Goal: Task Accomplishment & Management: Manage account settings

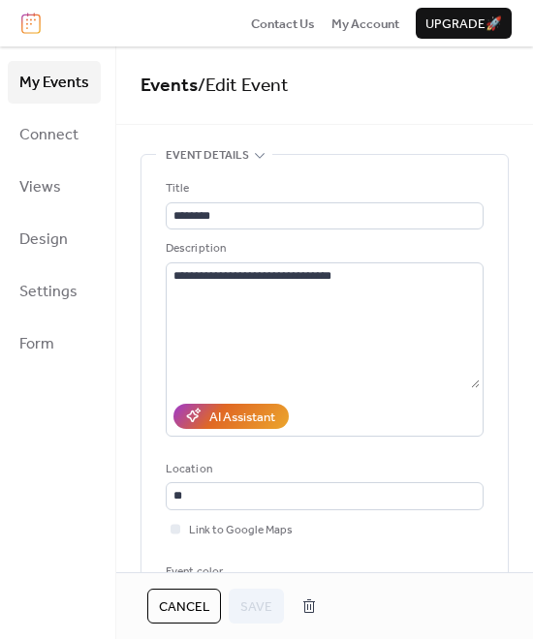
scroll to position [401, 0]
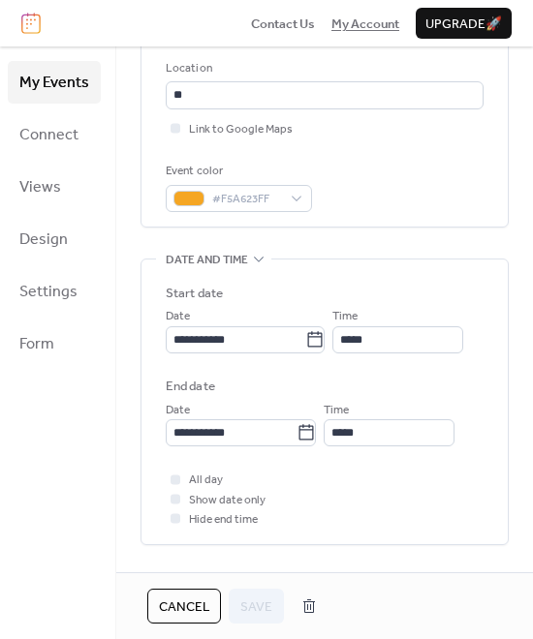
click at [354, 27] on span "My Account" at bounding box center [365, 24] width 68 height 19
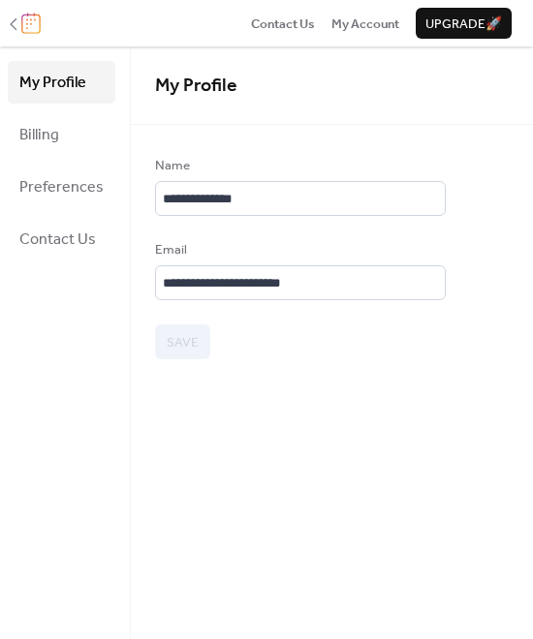
click at [14, 25] on icon at bounding box center [13, 24] width 19 height 19
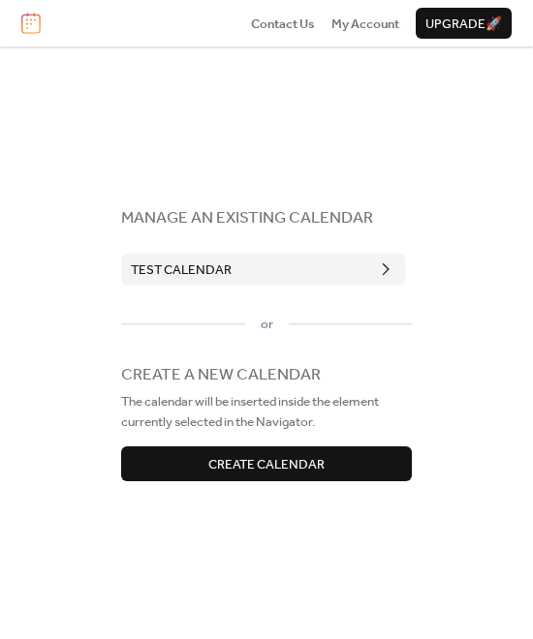
click at [225, 473] on span "Create Calendar" at bounding box center [266, 464] width 116 height 19
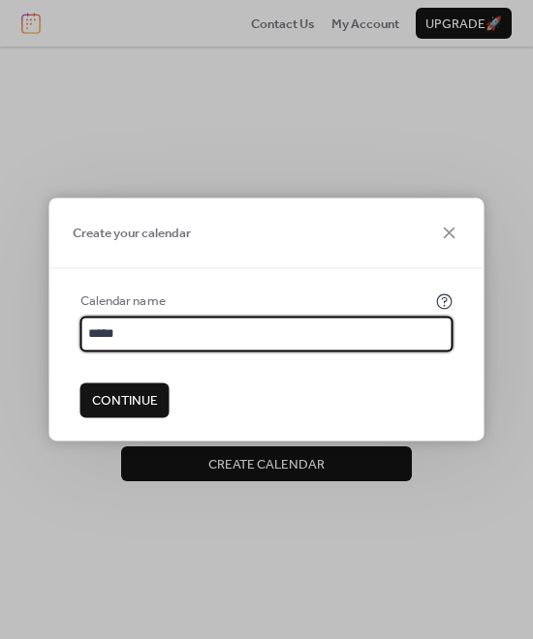
type input "*****"
click at [135, 408] on span "Continue" at bounding box center [125, 400] width 66 height 19
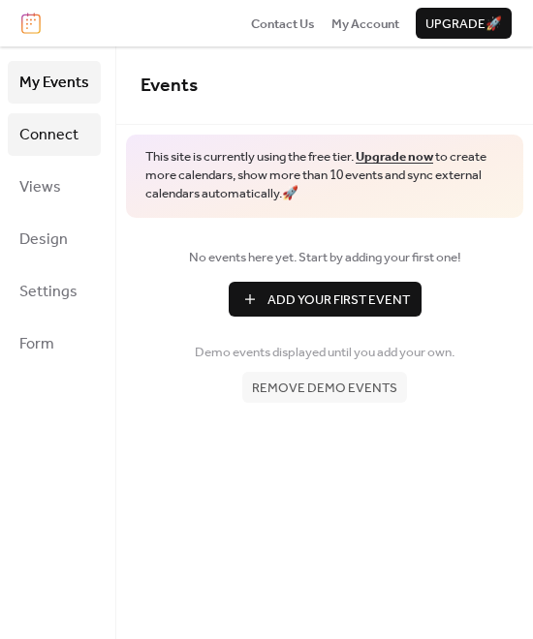
click at [56, 138] on span "Connect" at bounding box center [48, 135] width 59 height 31
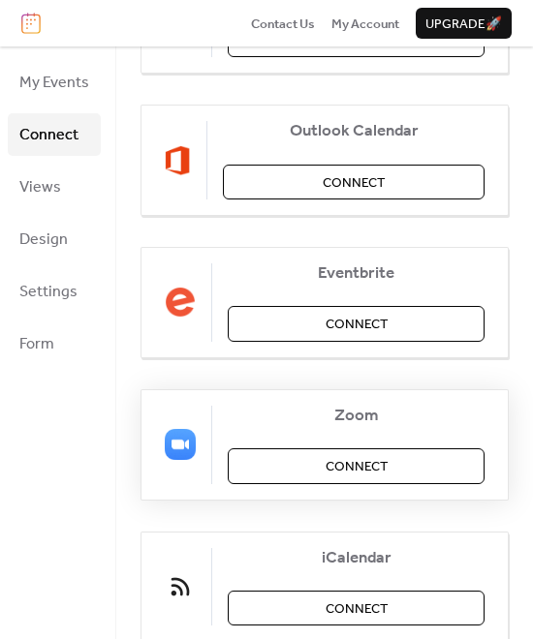
scroll to position [408, 0]
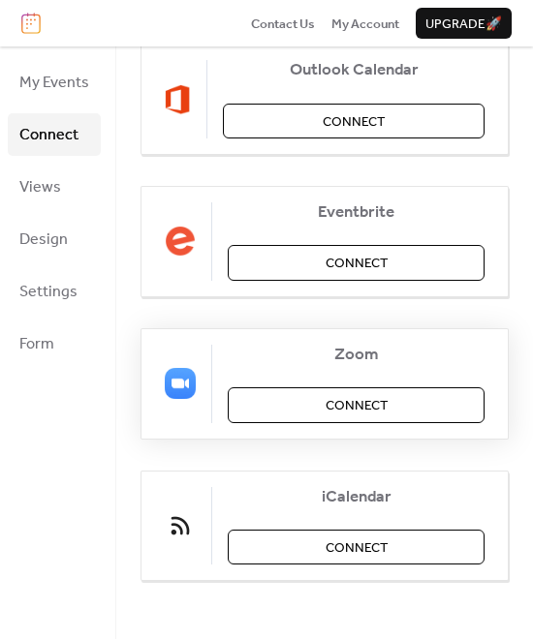
click at [288, 411] on button "Connect" at bounding box center [356, 404] width 257 height 35
click at [53, 190] on span "Views" at bounding box center [40, 187] width 42 height 31
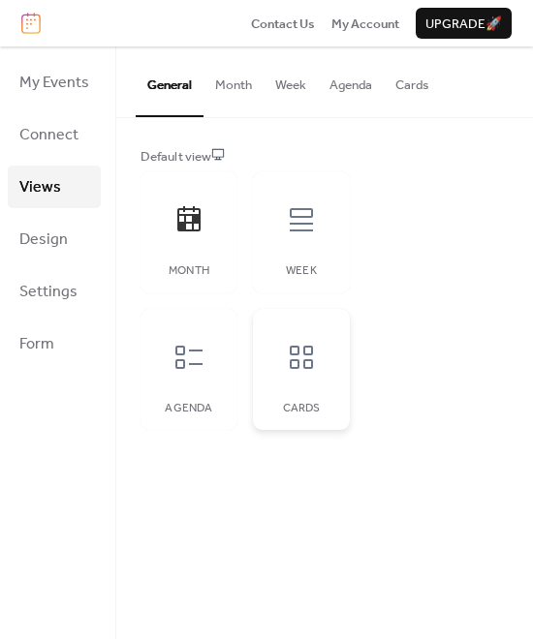
click at [299, 375] on div at bounding box center [301, 357] width 58 height 58
click at [184, 222] on icon at bounding box center [188, 218] width 23 height 25
click at [309, 378] on div at bounding box center [301, 357] width 58 height 58
click at [192, 361] on icon at bounding box center [188, 357] width 31 height 31
click at [311, 229] on icon at bounding box center [301, 219] width 23 height 23
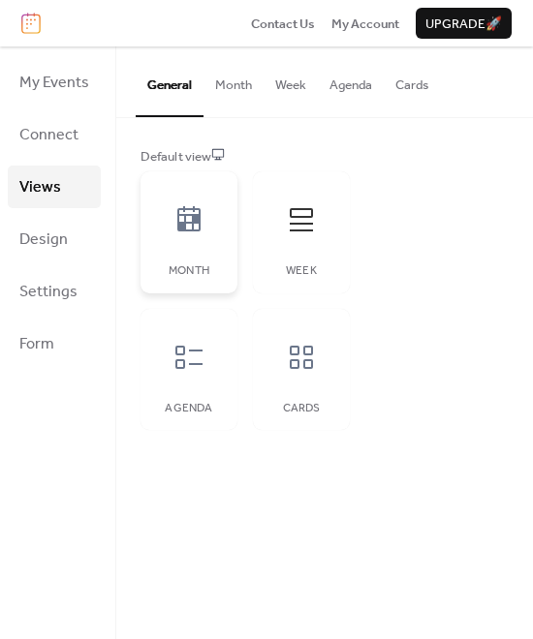
click at [191, 235] on div at bounding box center [189, 220] width 58 height 58
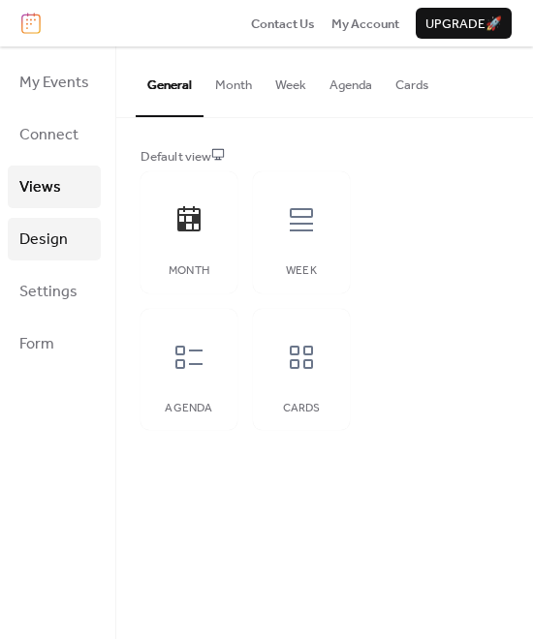
click at [63, 244] on span "Design" at bounding box center [43, 240] width 48 height 31
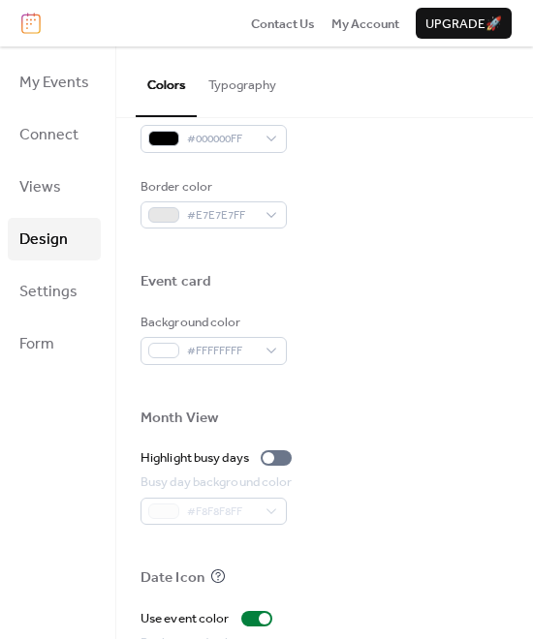
scroll to position [963, 0]
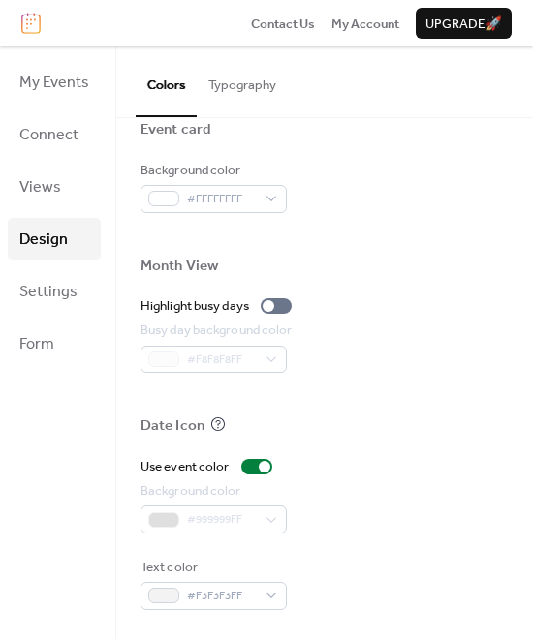
click at [224, 78] on button "Typography" at bounding box center [242, 80] width 91 height 68
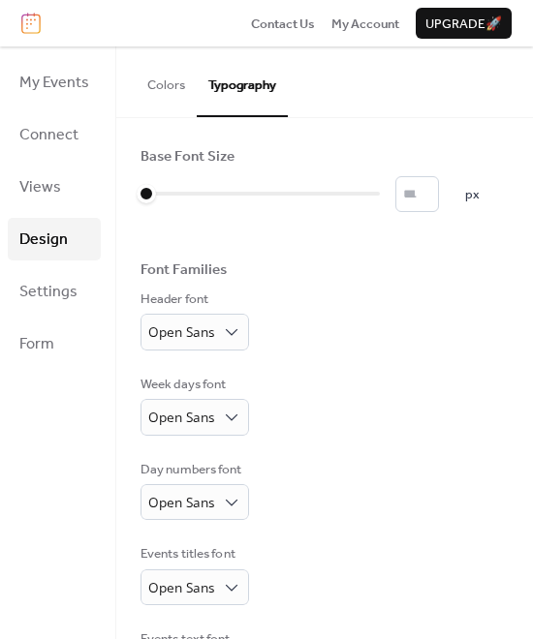
click at [166, 81] on button "Colors" at bounding box center [166, 80] width 61 height 68
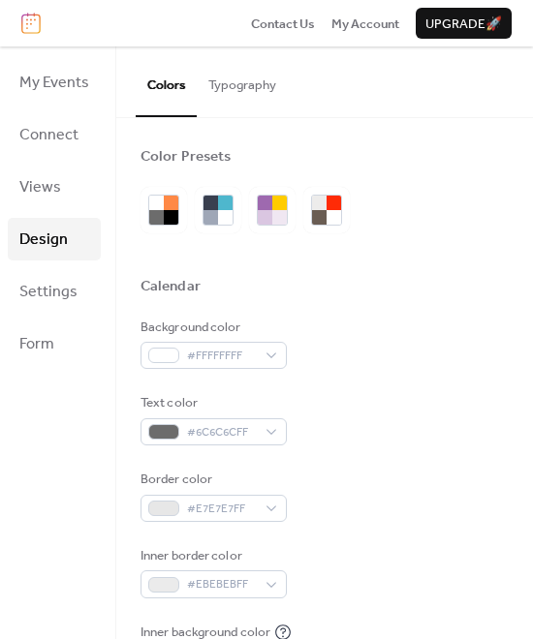
click at [220, 83] on button "Typography" at bounding box center [242, 80] width 91 height 68
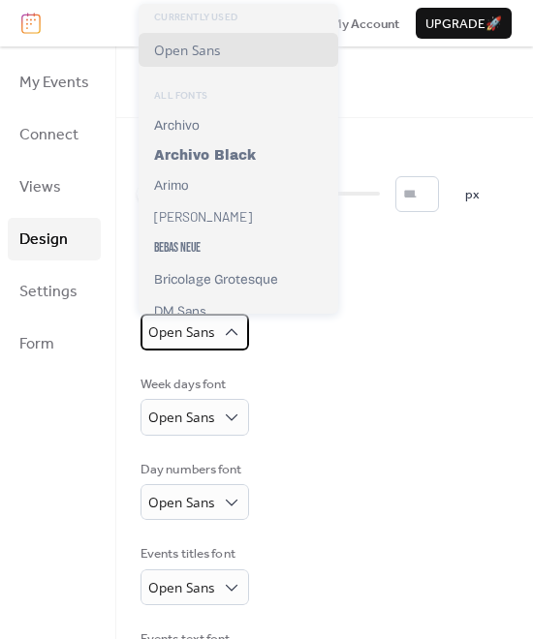
click at [173, 338] on span "Open Sans" at bounding box center [181, 331] width 66 height 18
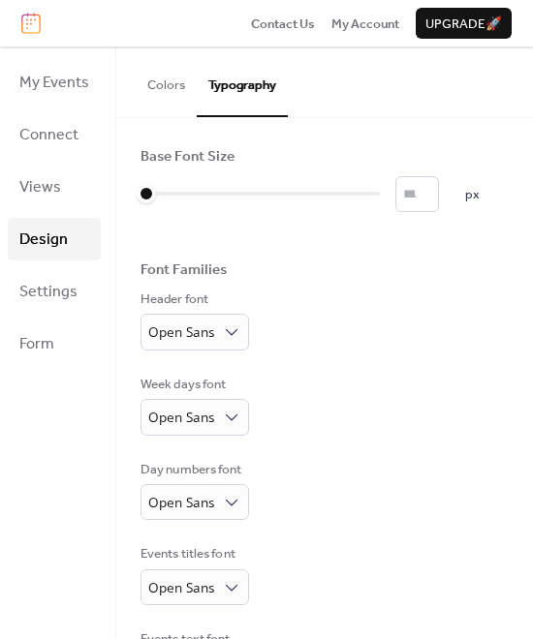
click at [326, 351] on div "Base Font Size * px Font Families Header font Open Sans Week days font Open San…" at bounding box center [324, 504] width 368 height 714
click at [62, 290] on span "Settings" at bounding box center [48, 292] width 58 height 31
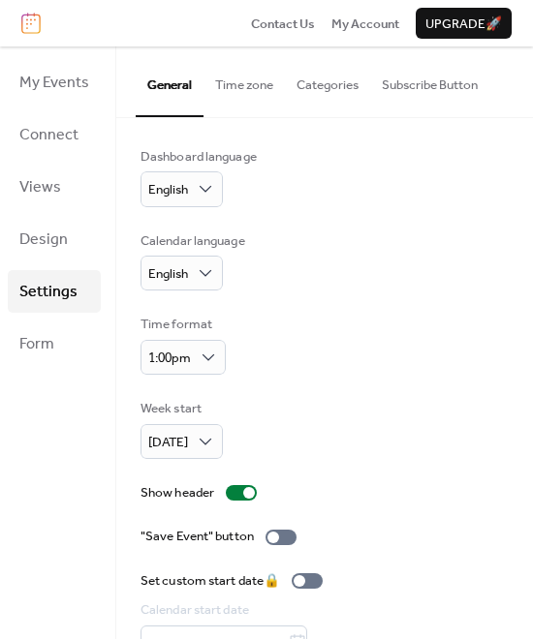
click at [255, 88] on button "Time zone" at bounding box center [243, 80] width 81 height 68
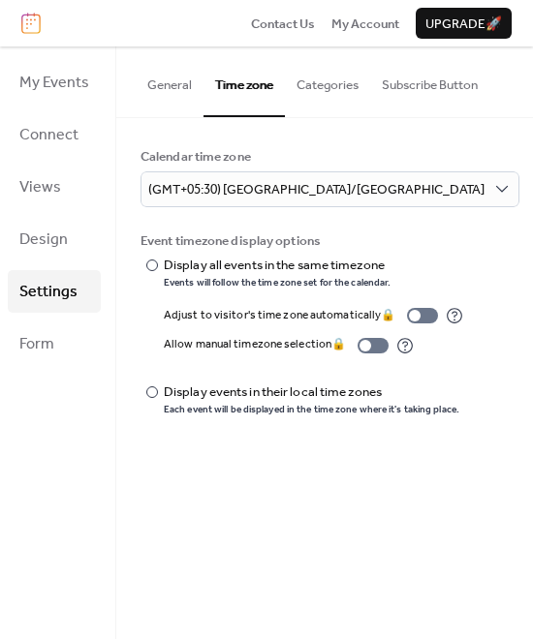
click at [310, 90] on button "Categories" at bounding box center [327, 80] width 85 height 68
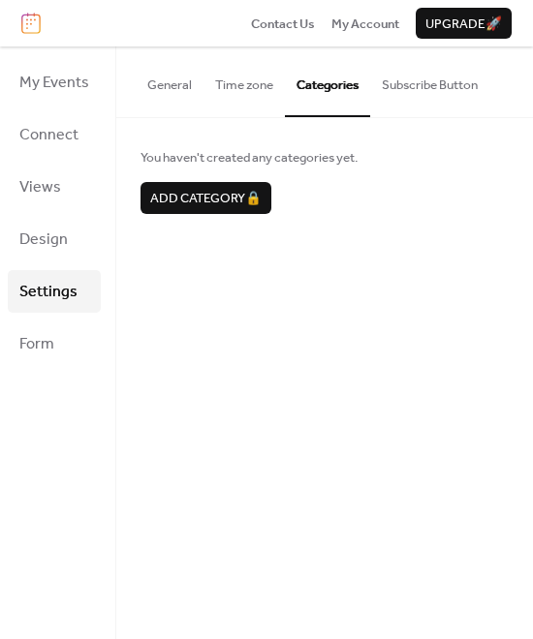
click at [432, 94] on button "Subscribe Button" at bounding box center [429, 80] width 119 height 68
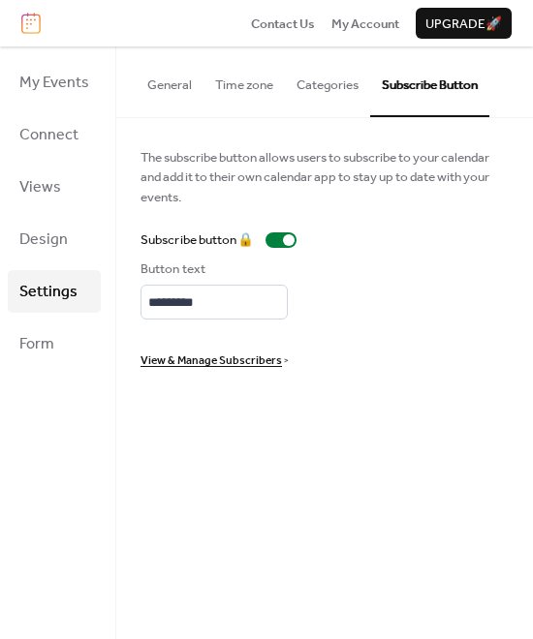
click at [174, 86] on button "General" at bounding box center [170, 80] width 68 height 68
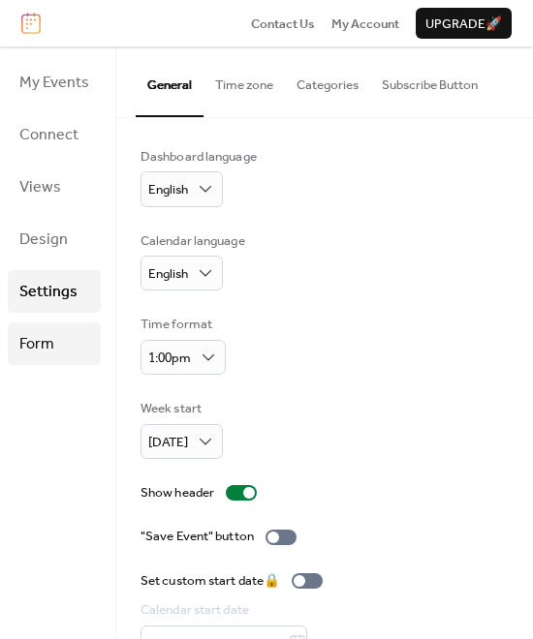
click at [49, 342] on span "Form" at bounding box center [36, 344] width 35 height 31
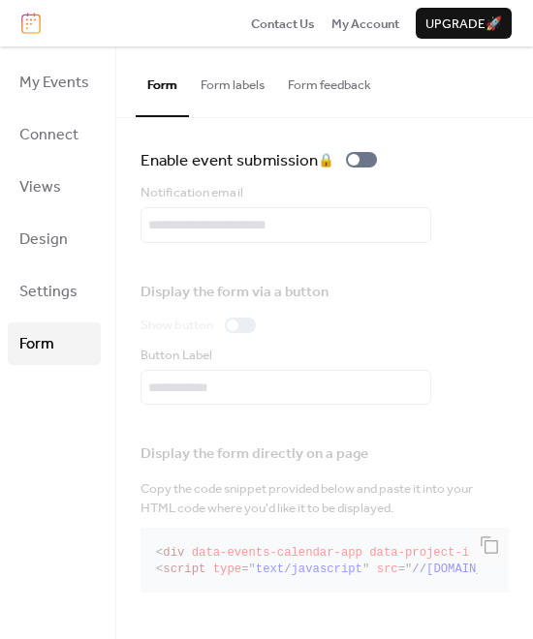
click at [234, 100] on button "Form labels" at bounding box center [232, 80] width 87 height 68
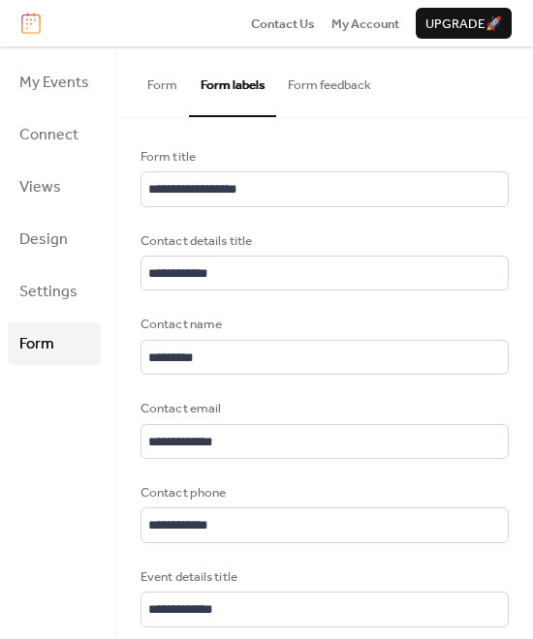
click at [356, 96] on button "Form feedback" at bounding box center [329, 80] width 107 height 68
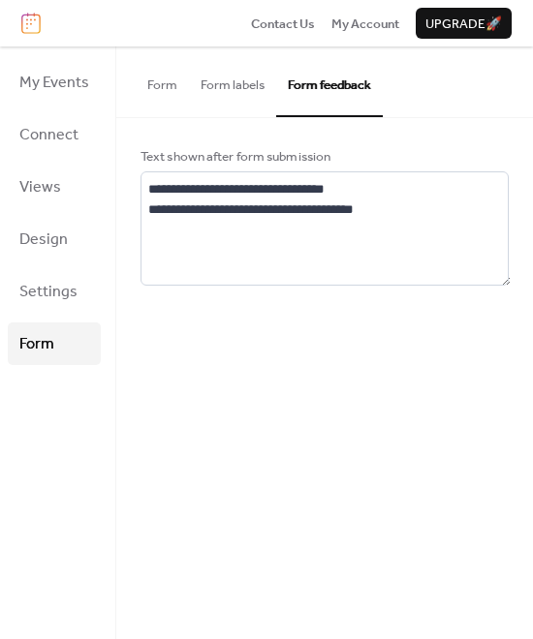
click at [176, 80] on button "Form" at bounding box center [162, 80] width 53 height 68
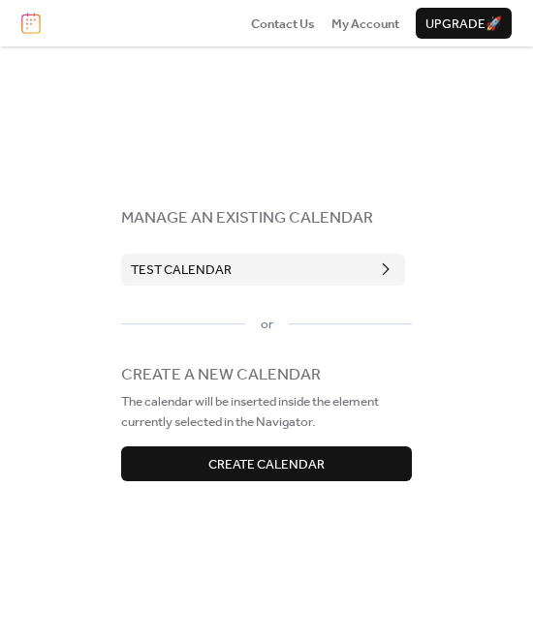
click at [266, 265] on button "Test Calendar" at bounding box center [263, 269] width 284 height 31
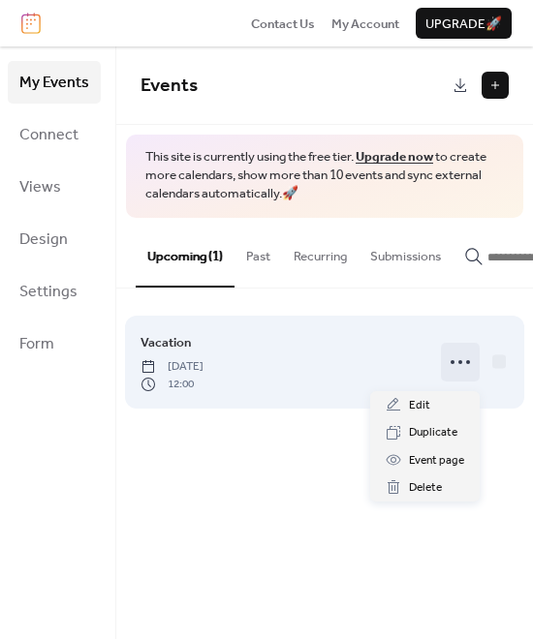
click at [462, 368] on icon at bounding box center [459, 362] width 31 height 31
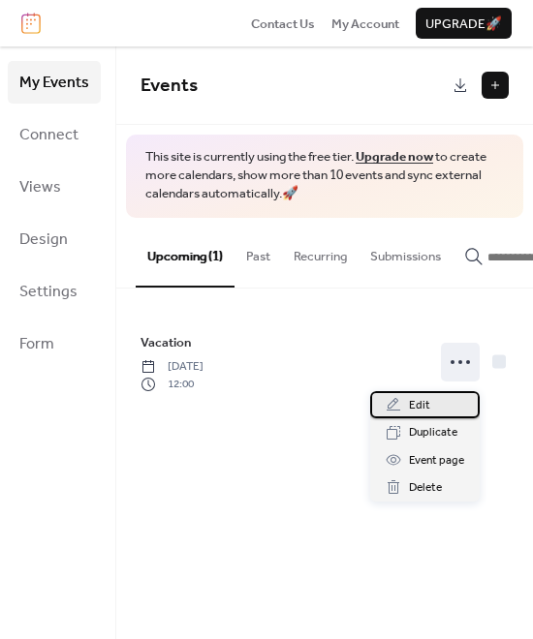
click at [435, 400] on div "Edit" at bounding box center [424, 404] width 109 height 27
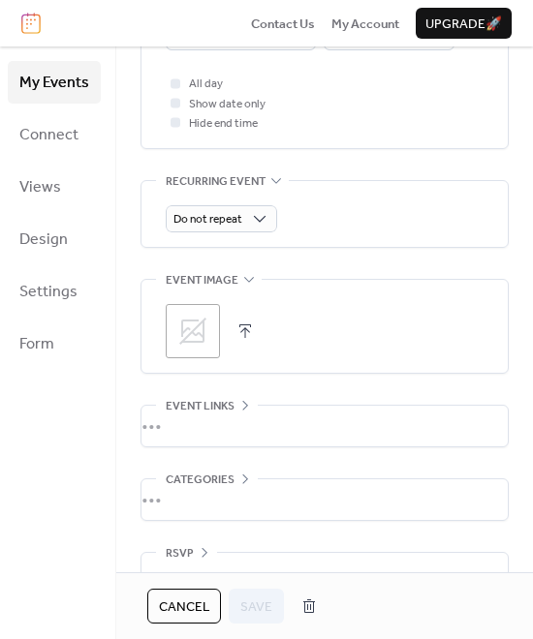
scroll to position [839, 0]
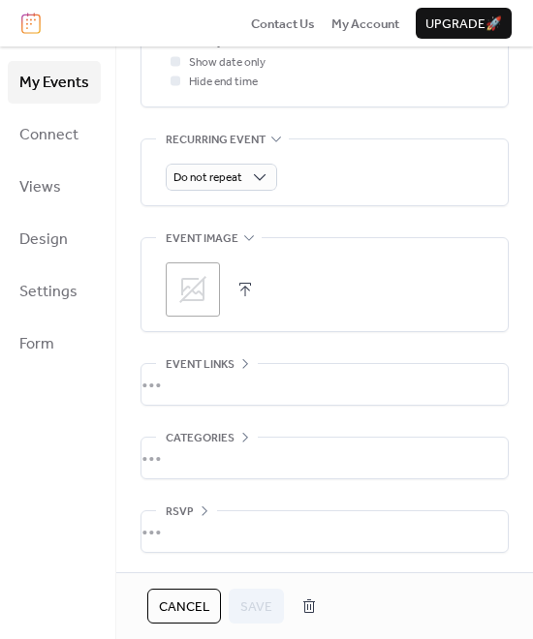
click at [165, 393] on div "•••" at bounding box center [324, 384] width 366 height 41
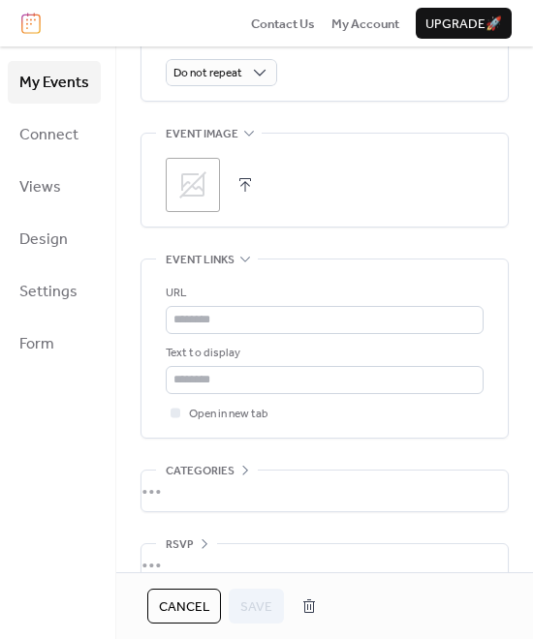
scroll to position [976, 0]
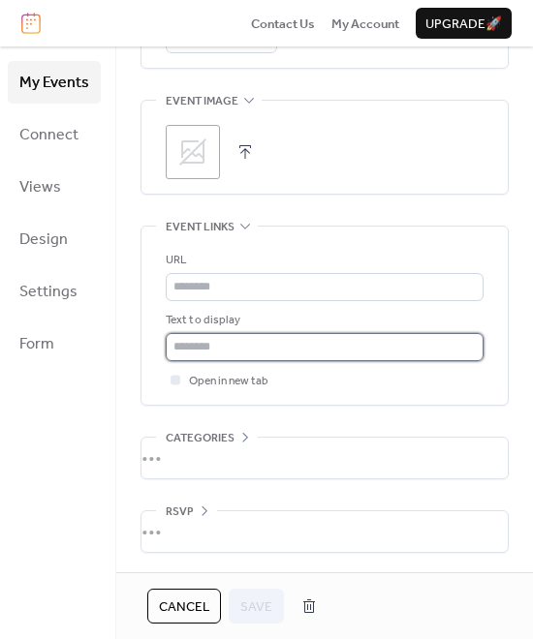
click at [232, 346] on input "text" at bounding box center [325, 346] width 318 height 27
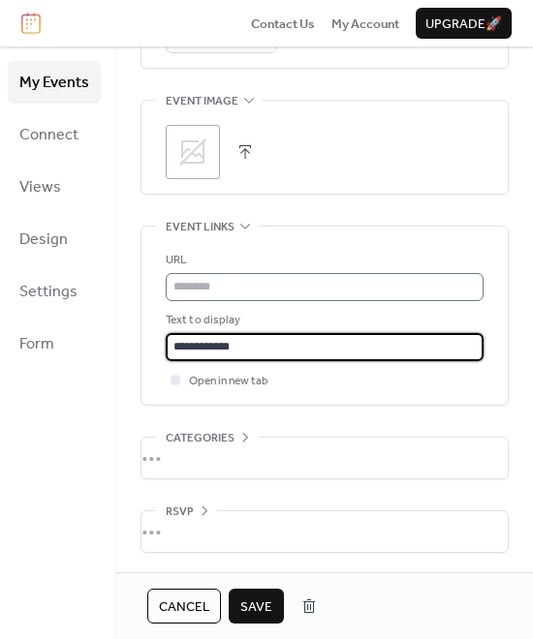
type input "**********"
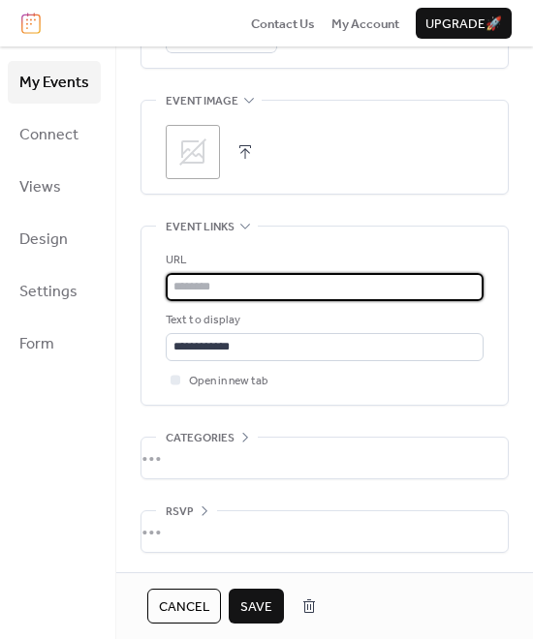
click at [237, 292] on input "text" at bounding box center [325, 286] width 318 height 27
paste input "**********"
type input "**********"
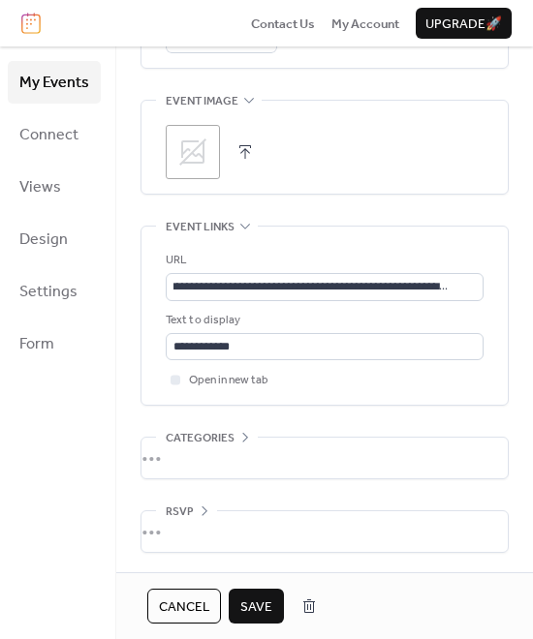
scroll to position [0, 0]
click at [268, 606] on span "Save" at bounding box center [256, 606] width 32 height 19
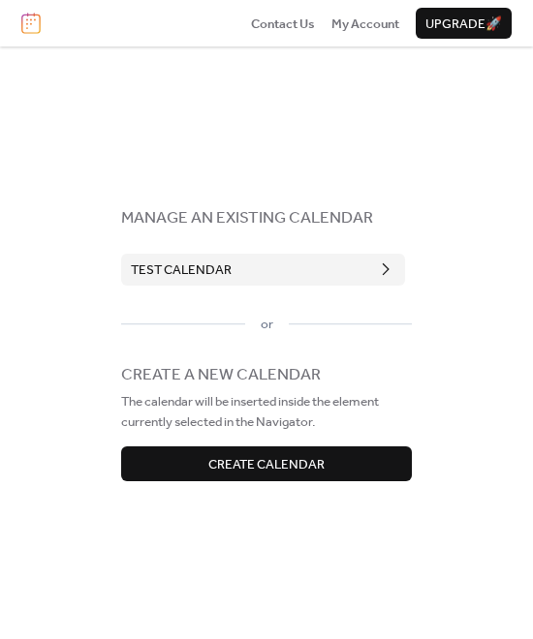
click at [299, 274] on button "Test Calendar" at bounding box center [263, 269] width 284 height 31
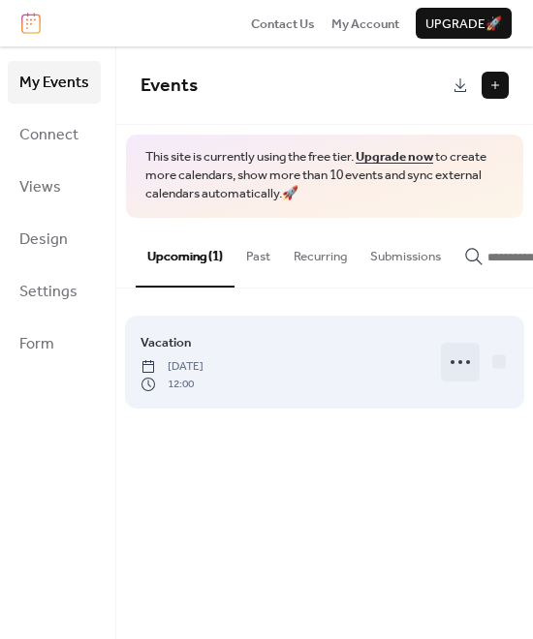
click at [463, 362] on icon at bounding box center [459, 362] width 31 height 31
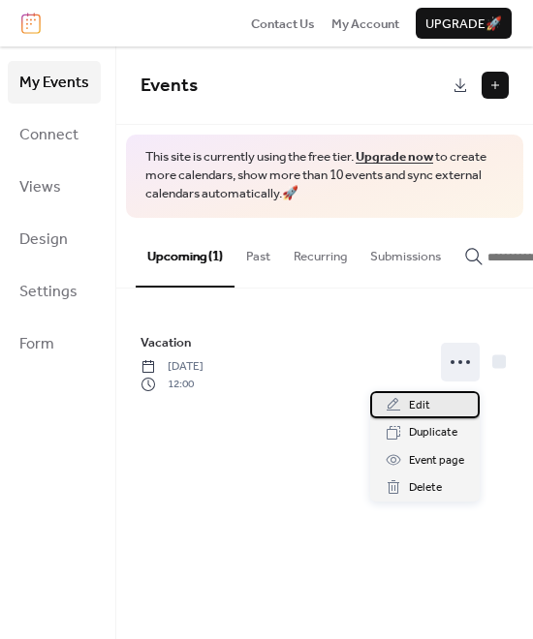
click at [439, 400] on div "Edit" at bounding box center [424, 404] width 109 height 27
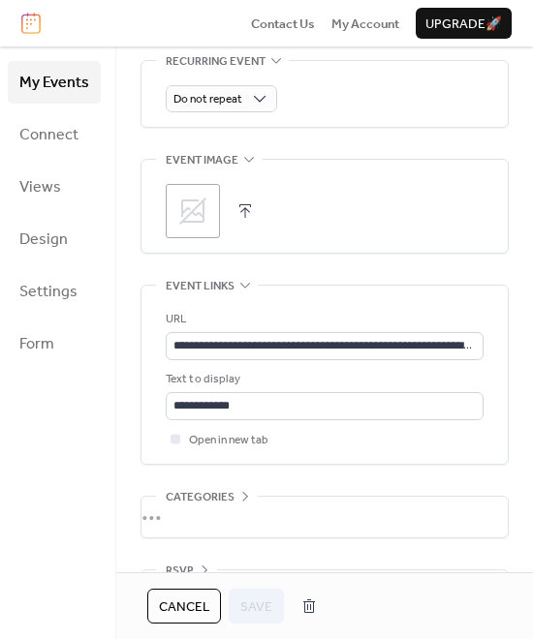
scroll to position [976, 0]
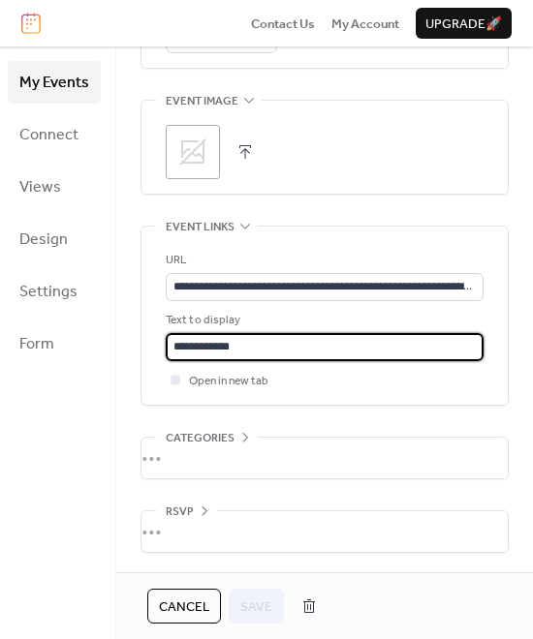
click at [262, 353] on input "**********" at bounding box center [325, 346] width 318 height 27
type input "**********"
click at [257, 600] on span "Save" at bounding box center [256, 606] width 32 height 19
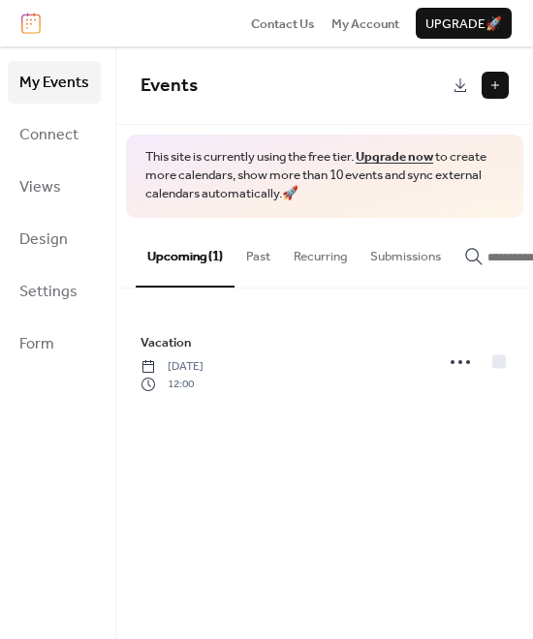
click at [265, 256] on button "Past" at bounding box center [257, 252] width 47 height 68
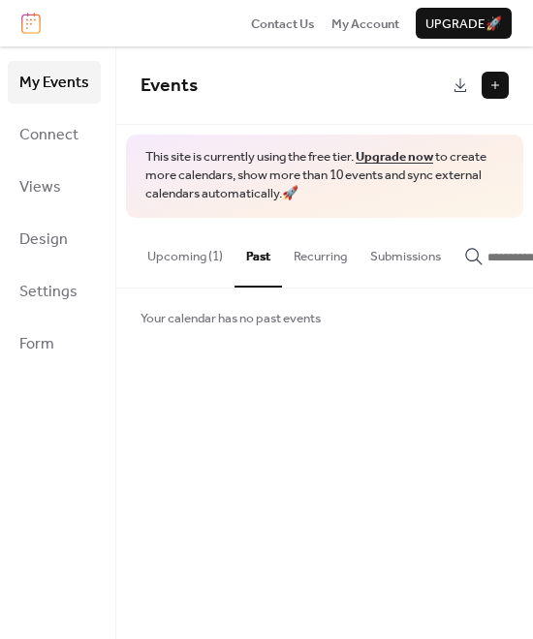
click at [180, 258] on button "Upcoming (1)" at bounding box center [185, 252] width 99 height 68
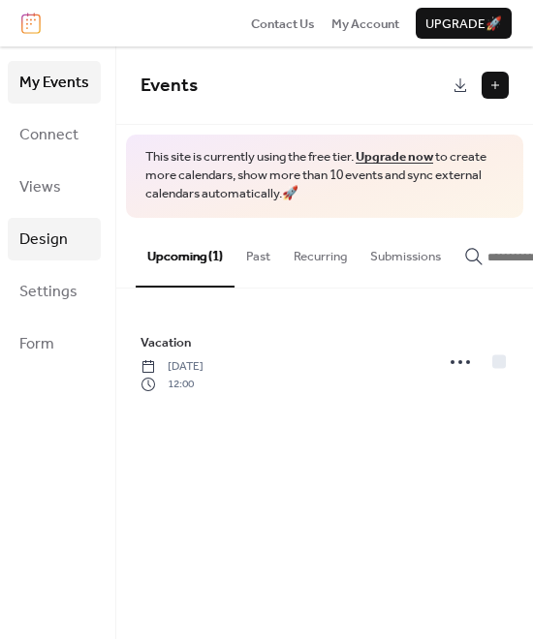
click at [49, 221] on link "Design" at bounding box center [54, 239] width 93 height 43
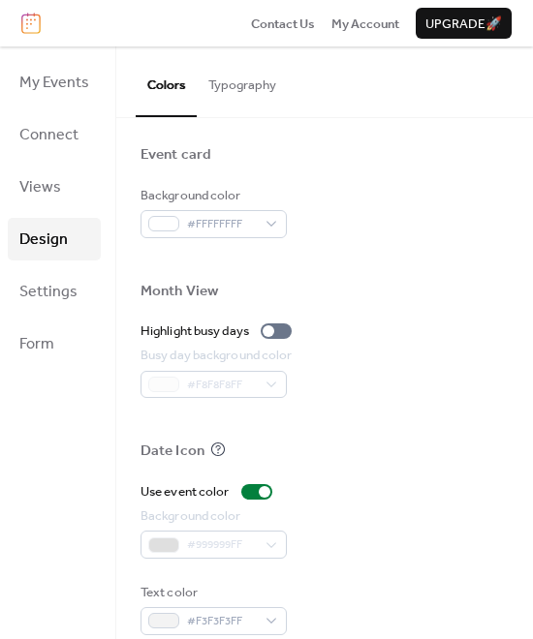
scroll to position [963, 0]
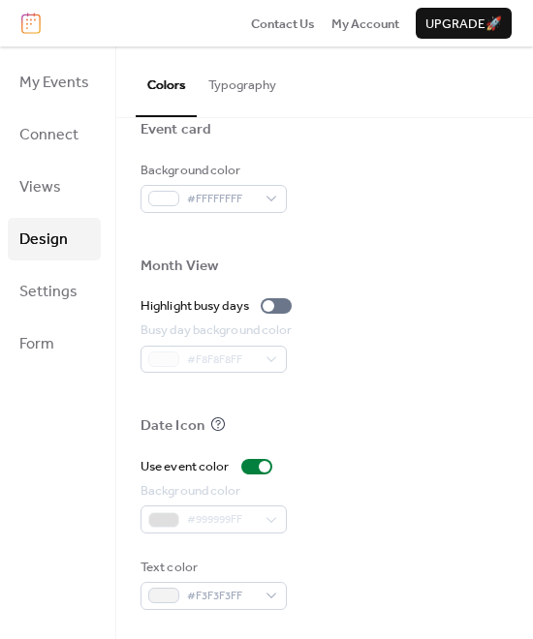
click at [212, 104] on button "Typography" at bounding box center [242, 80] width 91 height 68
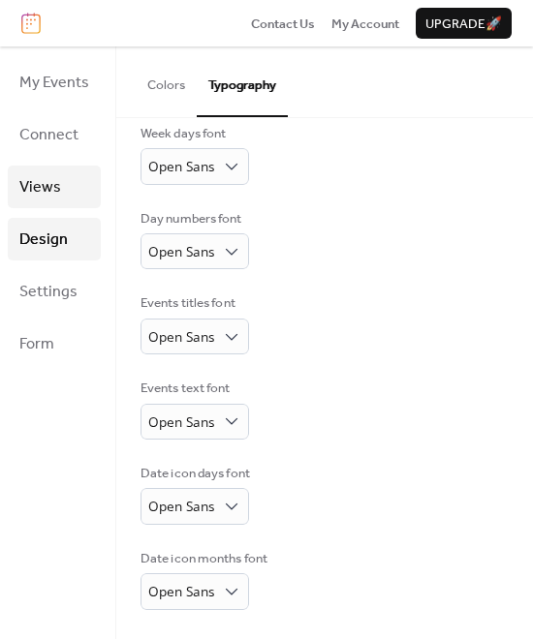
click at [42, 181] on span "Views" at bounding box center [40, 187] width 42 height 31
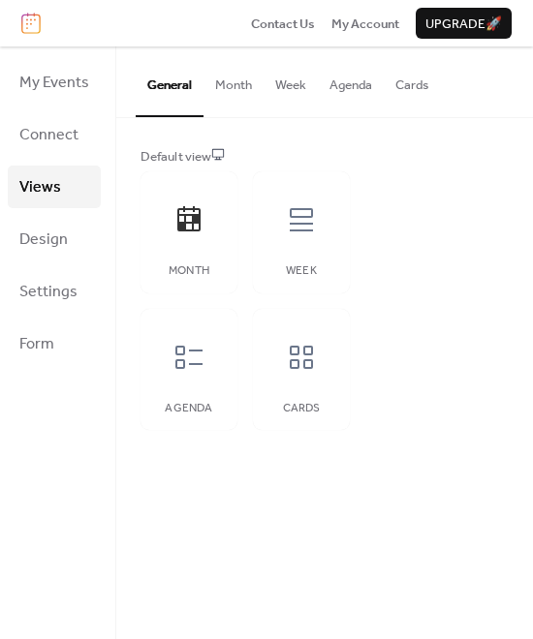
click at [233, 99] on button "Month" at bounding box center [233, 80] width 60 height 68
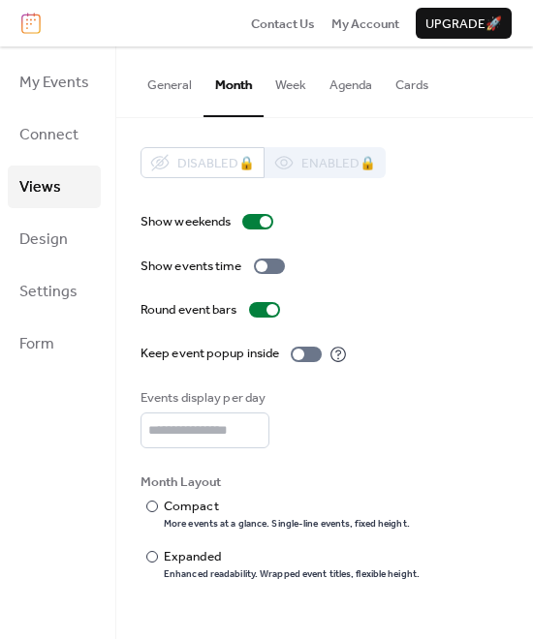
click at [285, 80] on button "Week" at bounding box center [290, 80] width 54 height 68
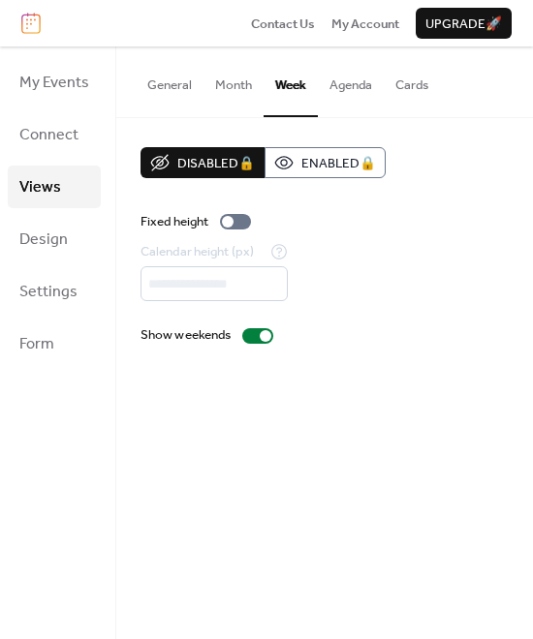
click at [365, 96] on button "Agenda" at bounding box center [351, 80] width 66 height 68
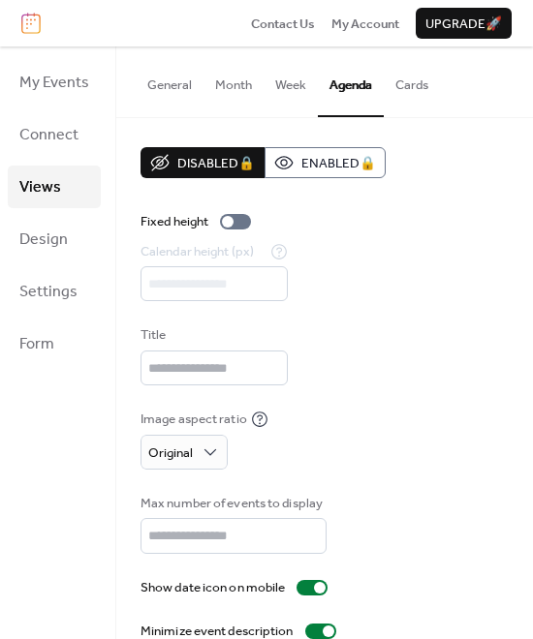
click at [396, 94] on button "Cards" at bounding box center [411, 80] width 56 height 68
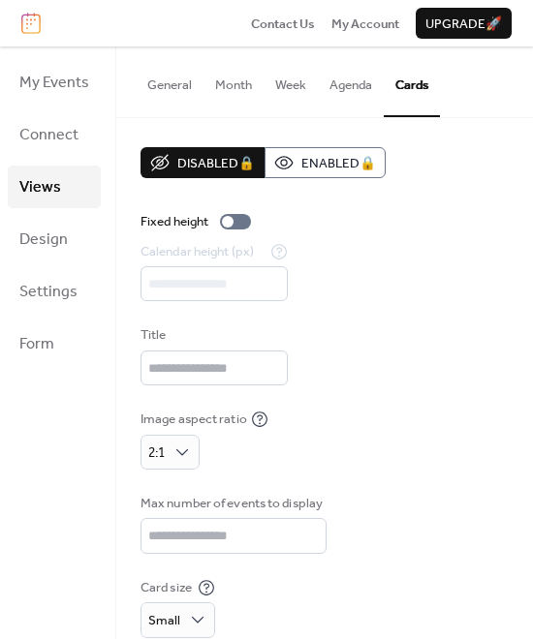
click at [160, 91] on button "General" at bounding box center [170, 80] width 68 height 68
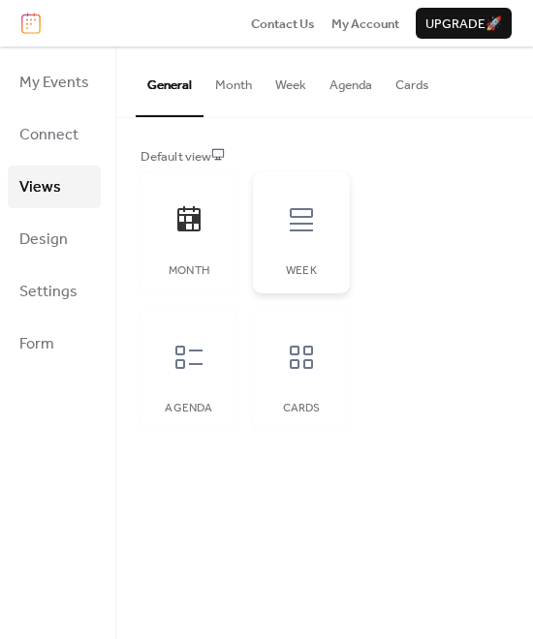
click at [303, 262] on div "Week" at bounding box center [301, 232] width 97 height 122
click at [217, 269] on div "Month" at bounding box center [188, 232] width 97 height 122
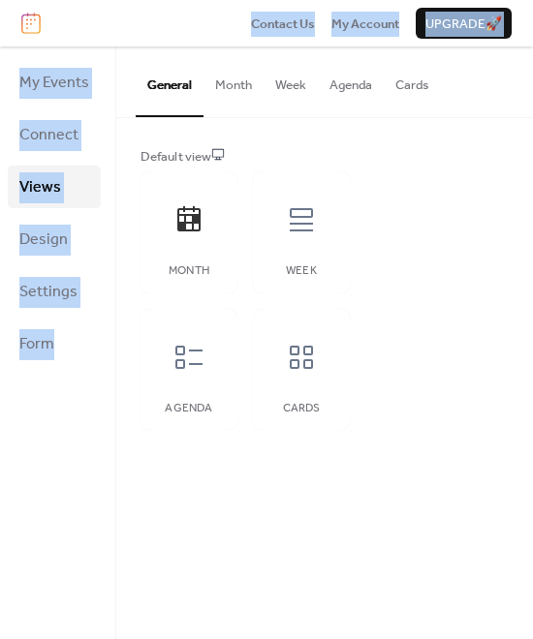
drag, startPoint x: 168, startPoint y: 24, endPoint x: 64, endPoint y: 321, distance: 313.9
click at [63, 326] on div "Contact Us My Account Upgrade 🚀 My Events Connect Views Design Settings Form Vi…" at bounding box center [266, 319] width 533 height 639
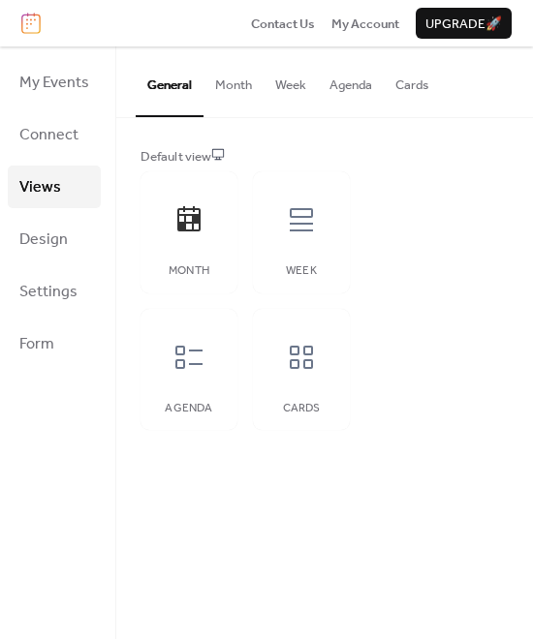
click at [242, 490] on div "General Month Week Agenda Cards Default view Month Week Agenda Cards Disabled 🔒…" at bounding box center [324, 342] width 416 height 593
click at [240, 91] on button "Month" at bounding box center [233, 80] width 60 height 68
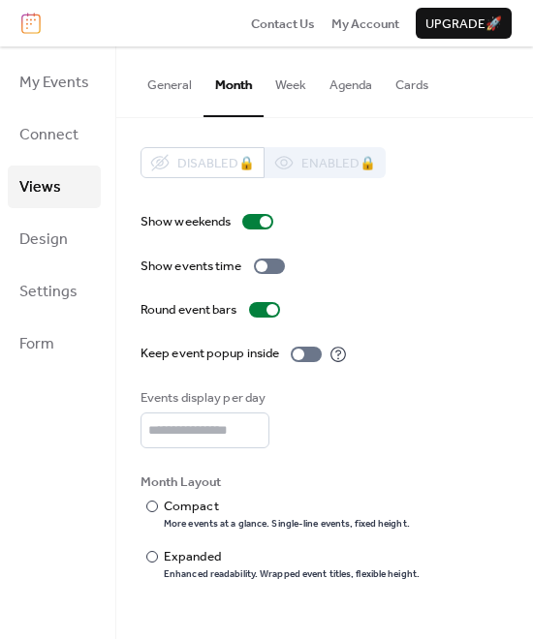
click at [302, 86] on button "Week" at bounding box center [290, 80] width 54 height 68
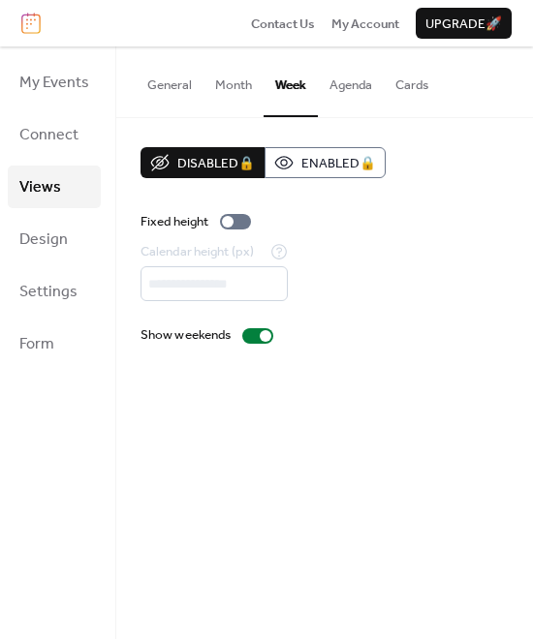
click at [198, 84] on button "General" at bounding box center [170, 80] width 68 height 68
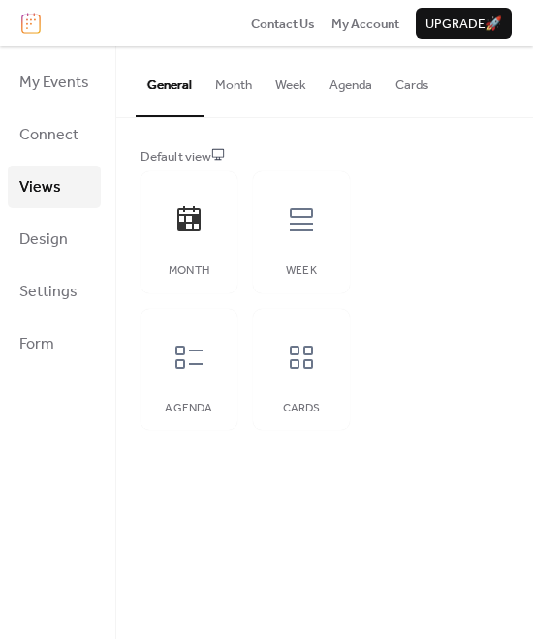
click at [222, 88] on button "Month" at bounding box center [233, 80] width 60 height 68
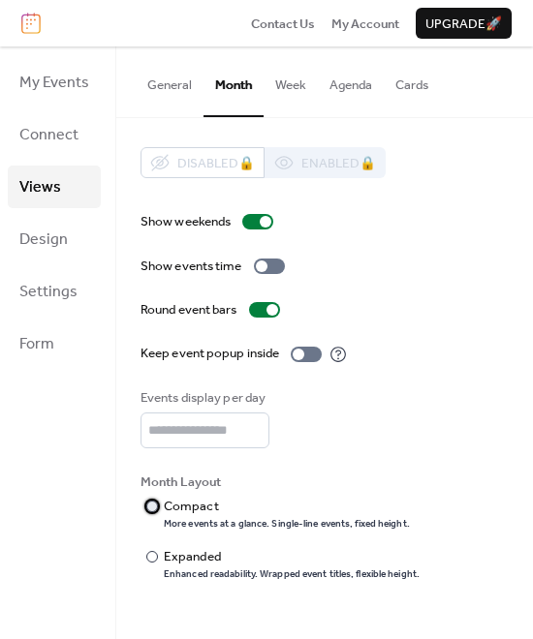
click at [168, 505] on div "Compact" at bounding box center [285, 506] width 242 height 19
click at [198, 553] on div "Expanded" at bounding box center [290, 556] width 252 height 19
click at [262, 270] on div at bounding box center [262, 266] width 12 height 12
click at [250, 257] on label "Show events time" at bounding box center [216, 266] width 152 height 19
click at [294, 77] on button "Week" at bounding box center [290, 80] width 54 height 68
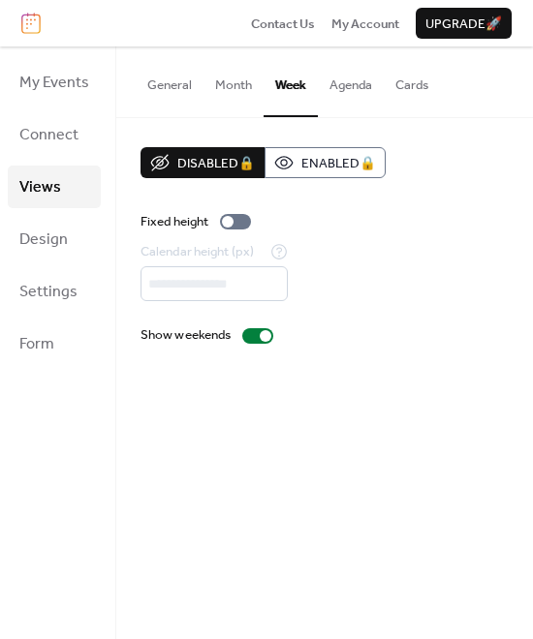
drag, startPoint x: 312, startPoint y: 80, endPoint x: 346, endPoint y: 87, distance: 34.6
click at [314, 80] on button "Week" at bounding box center [290, 81] width 54 height 70
click at [347, 87] on button "Agenda" at bounding box center [351, 80] width 66 height 68
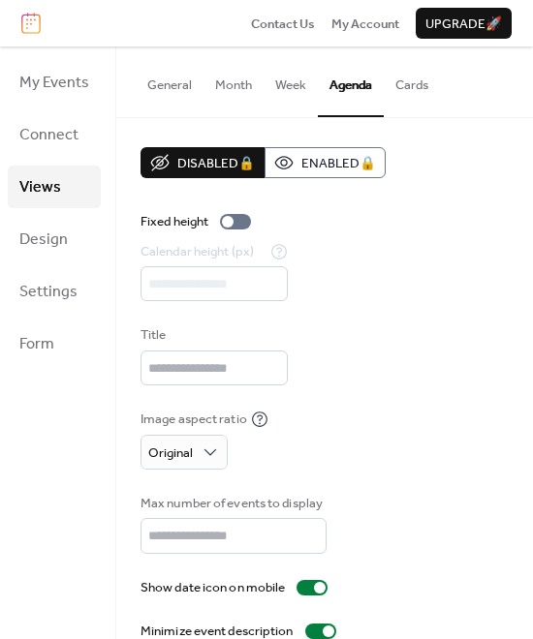
click at [406, 88] on button "Cards" at bounding box center [411, 80] width 56 height 68
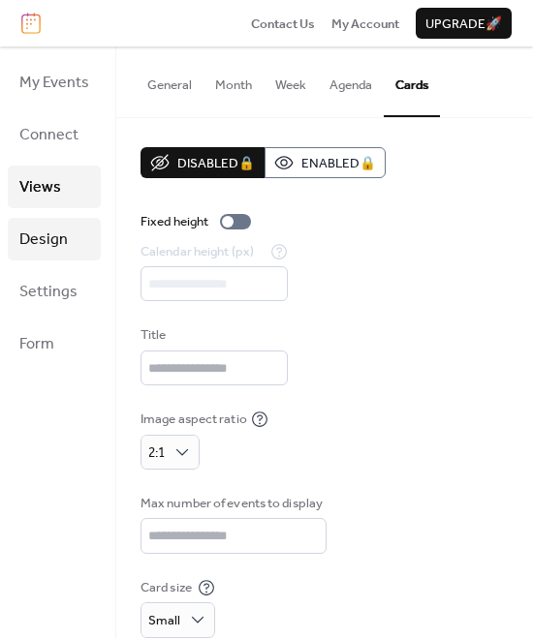
click at [21, 235] on span "Design" at bounding box center [43, 240] width 48 height 31
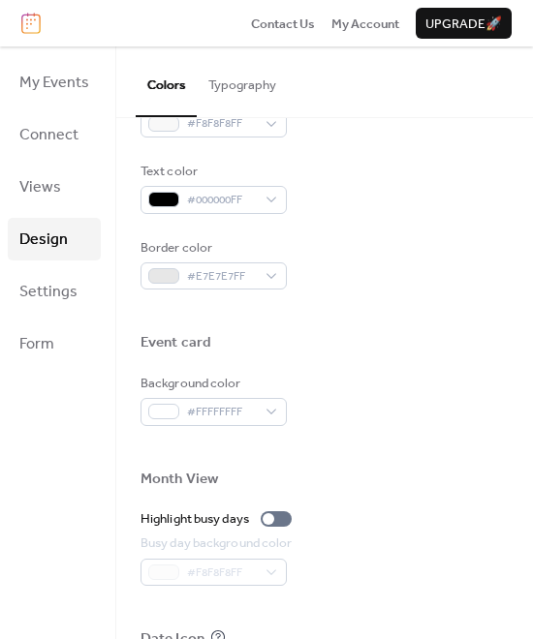
scroll to position [963, 0]
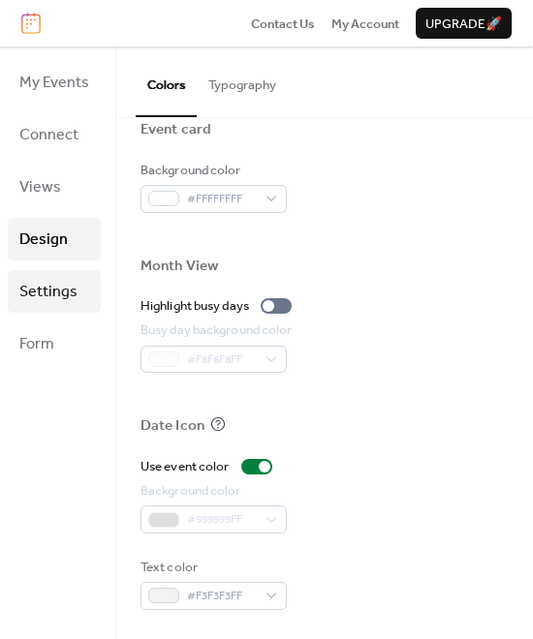
click at [78, 285] on link "Settings" at bounding box center [54, 291] width 93 height 43
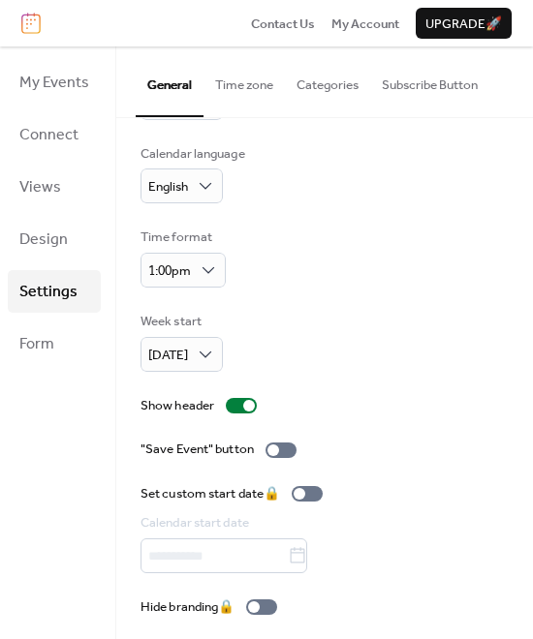
scroll to position [94, 0]
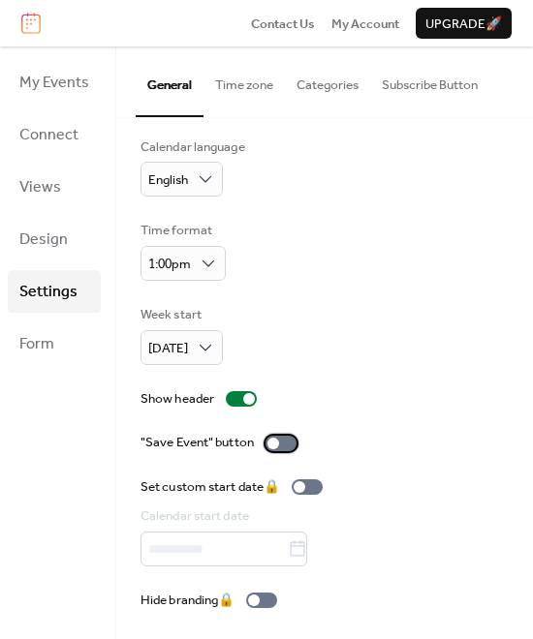
click at [274, 442] on div at bounding box center [273, 444] width 12 height 12
click at [278, 444] on div at bounding box center [280, 443] width 31 height 15
click at [251, 79] on button "Time zone" at bounding box center [243, 80] width 81 height 68
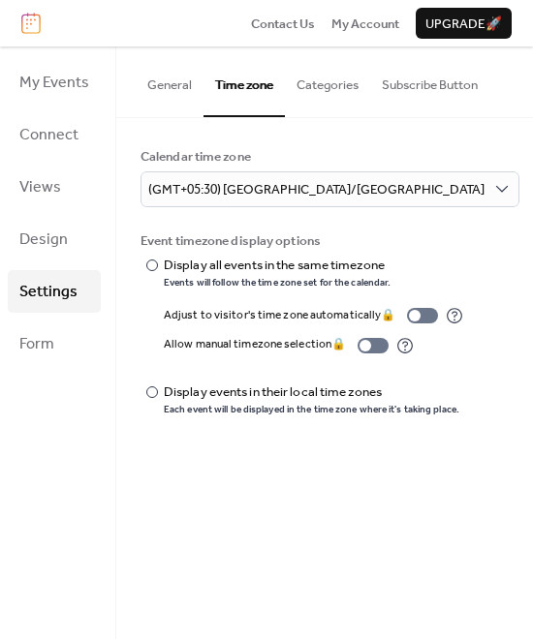
click at [333, 89] on button "Categories" at bounding box center [327, 80] width 85 height 68
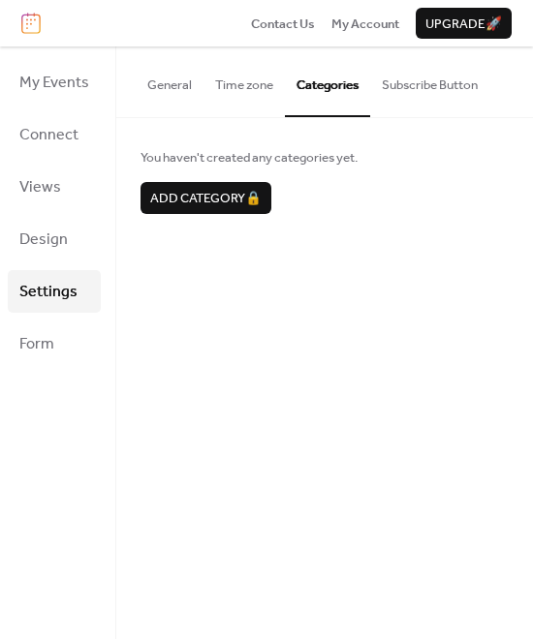
click at [433, 98] on button "Subscribe Button" at bounding box center [429, 80] width 119 height 68
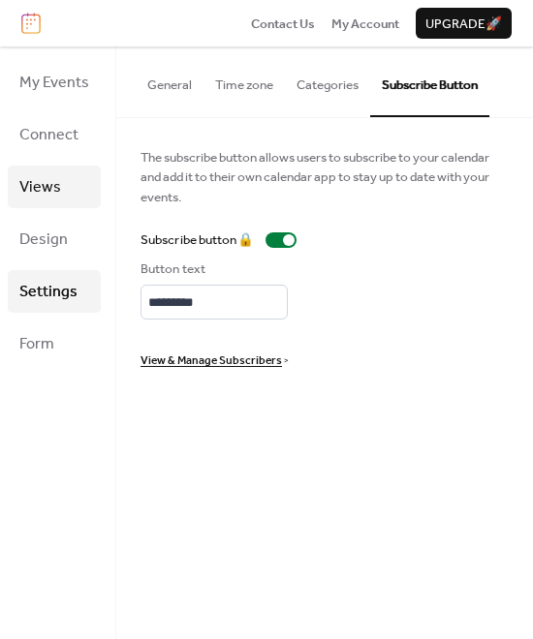
click at [62, 193] on link "Views" at bounding box center [54, 187] width 93 height 43
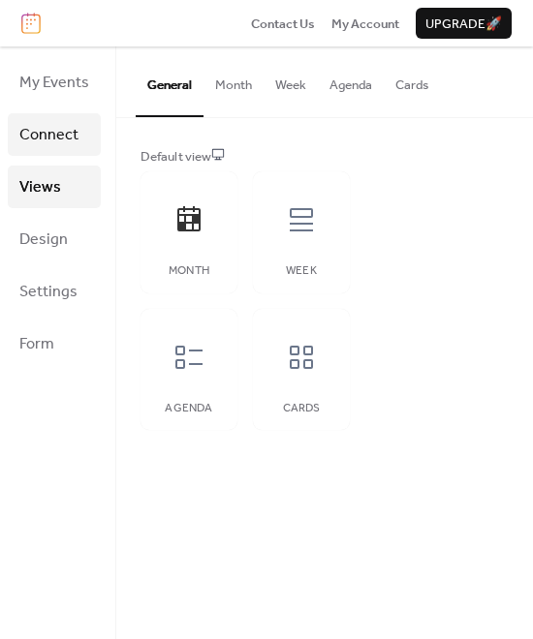
click at [90, 142] on link "Connect" at bounding box center [54, 134] width 93 height 43
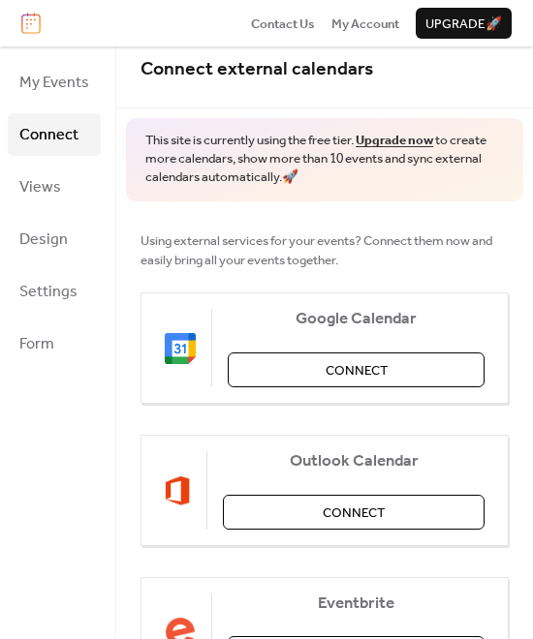
scroll to position [15, 0]
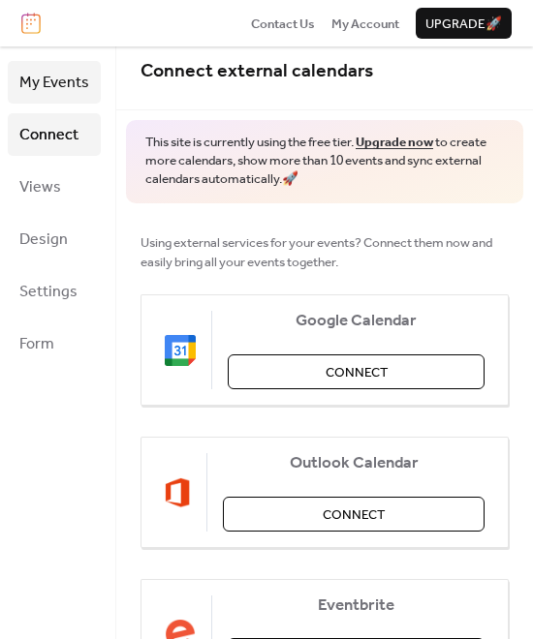
click at [53, 88] on span "My Events" at bounding box center [54, 83] width 70 height 31
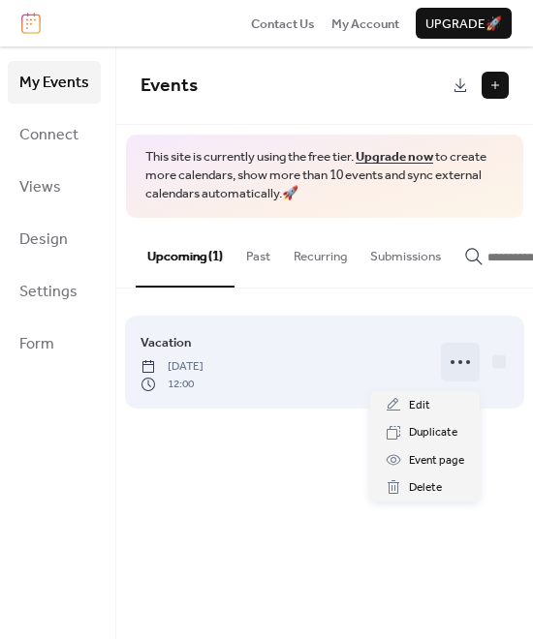
click at [455, 371] on icon at bounding box center [459, 362] width 31 height 31
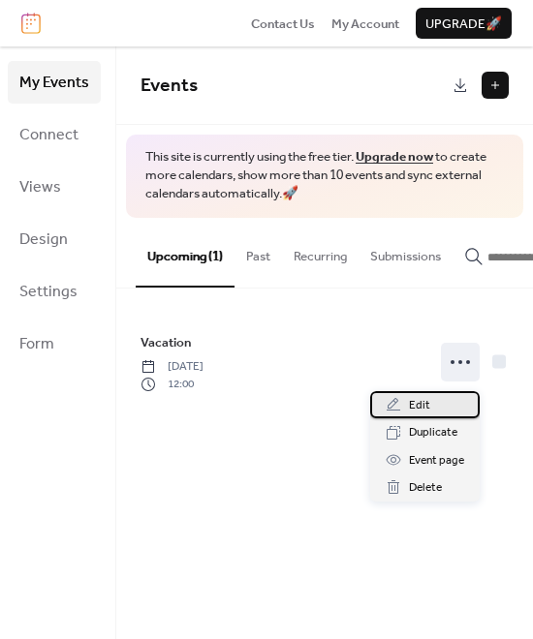
click at [436, 403] on div "Edit" at bounding box center [424, 404] width 109 height 27
